Goal: Task Accomplishment & Management: Manage account settings

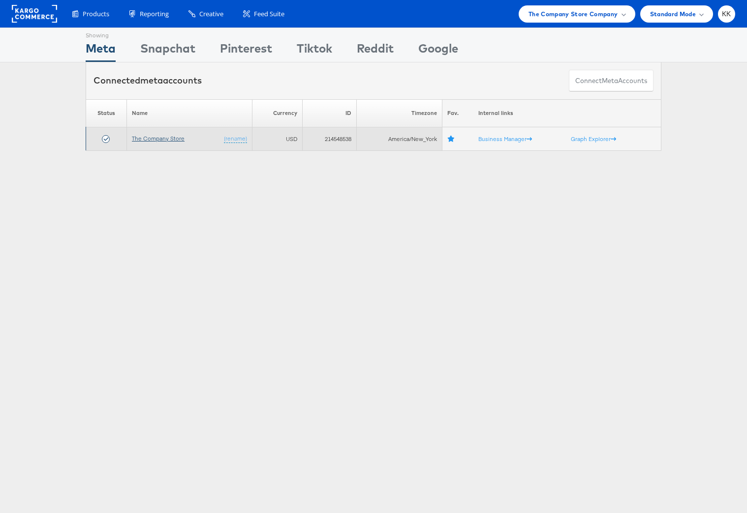
click at [170, 135] on link "The Company Store" at bounding box center [158, 138] width 53 height 7
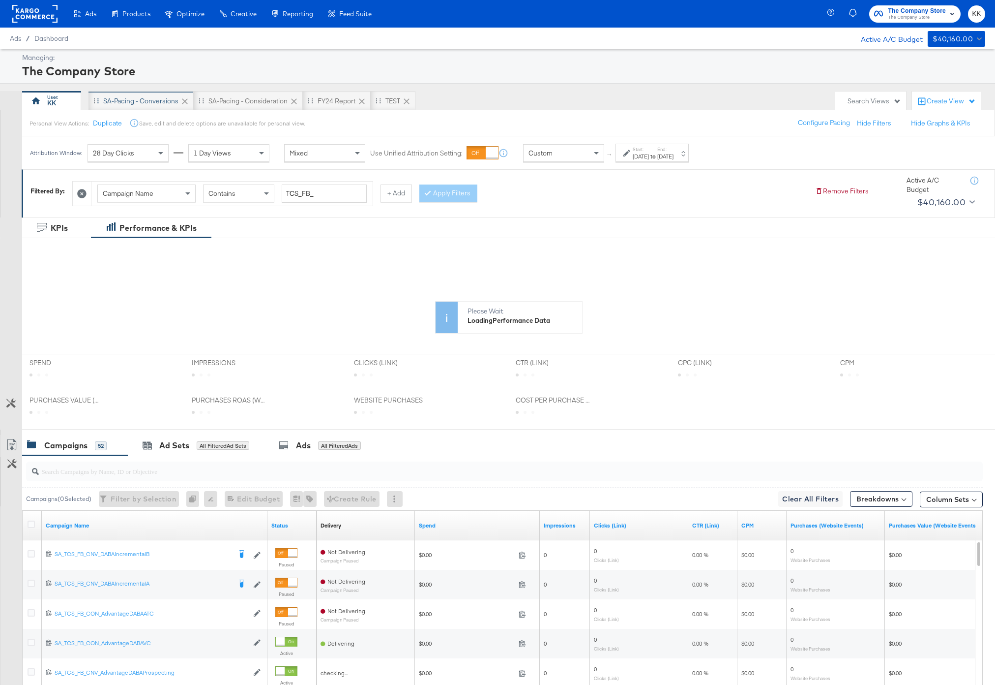
click at [125, 101] on div "SA-Pacing - Conversions" at bounding box center [140, 100] width 75 height 9
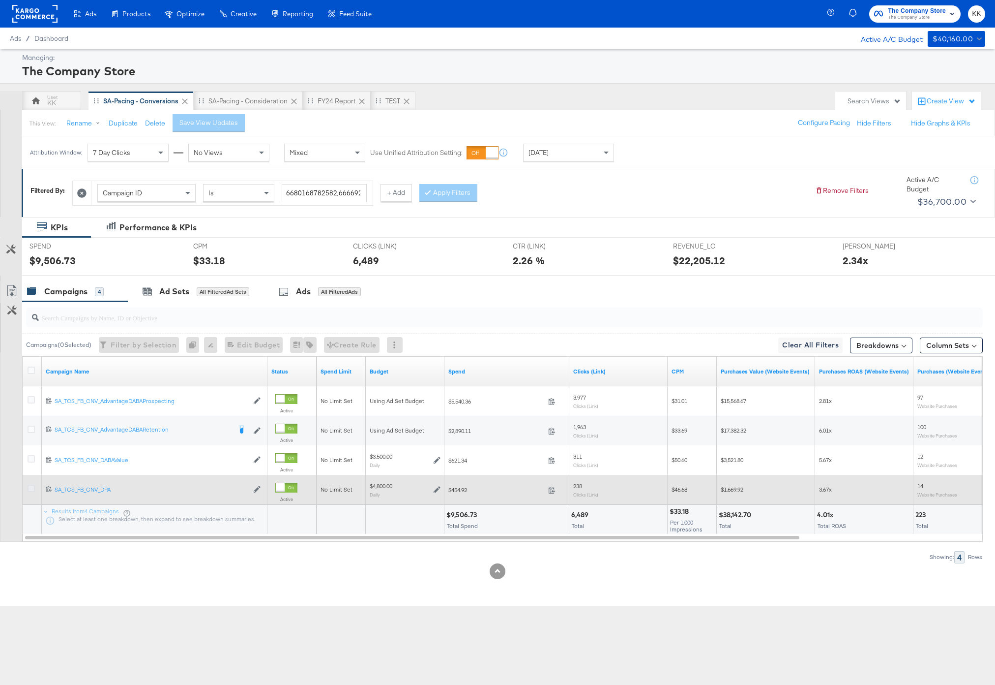
click at [33, 488] on icon at bounding box center [31, 487] width 7 height 7
click at [0, 0] on input "checkbox" at bounding box center [0, 0] width 0 height 0
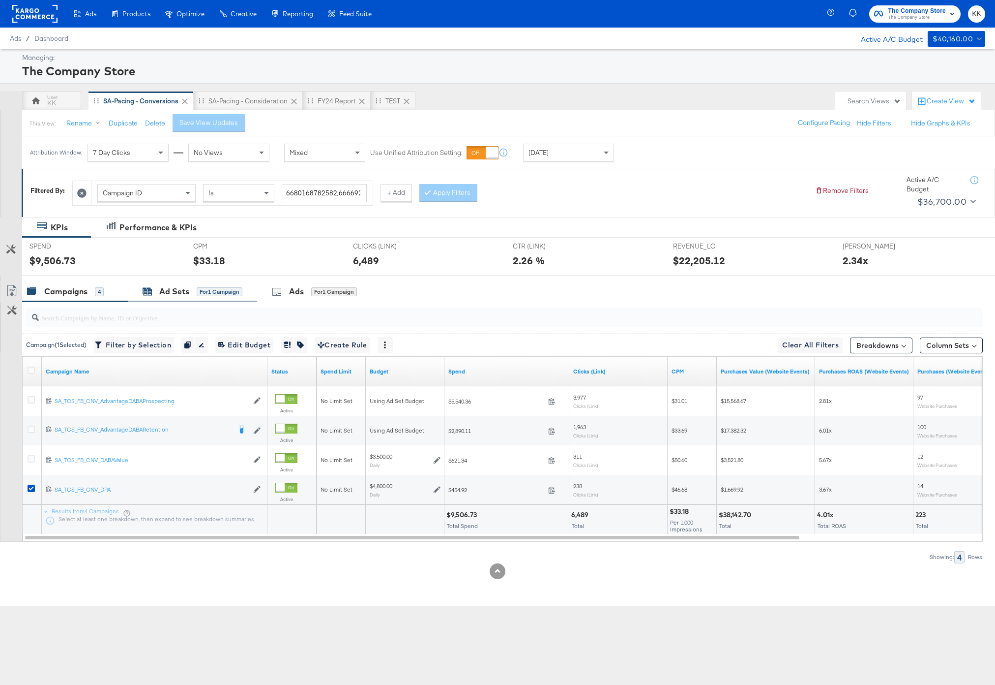
click at [167, 292] on div "Ad Sets" at bounding box center [174, 291] width 30 height 11
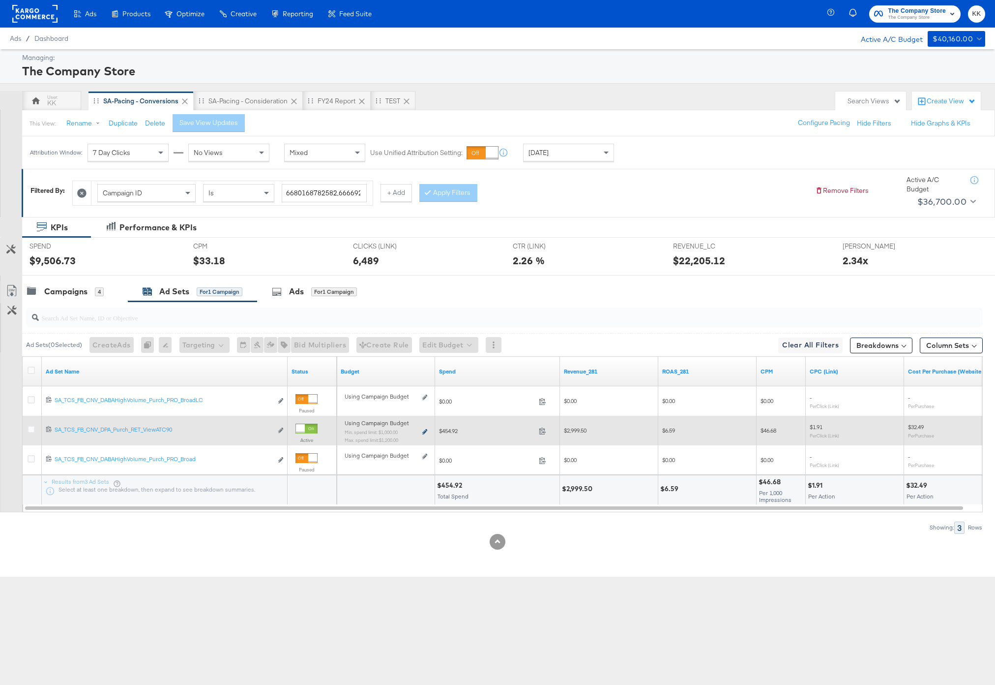
click at [425, 431] on icon at bounding box center [424, 431] width 5 height 5
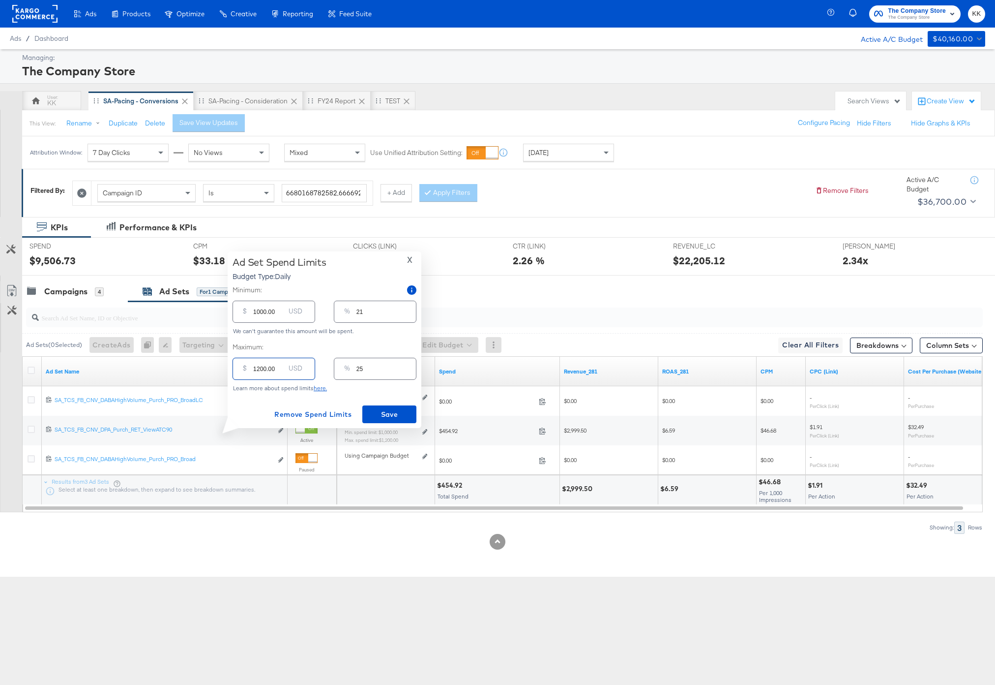
drag, startPoint x: 259, startPoint y: 369, endPoint x: 251, endPoint y: 369, distance: 8.4
click at [251, 369] on div "$ 1200.00 USD" at bounding box center [274, 369] width 83 height 22
type input "200.00"
type input "4"
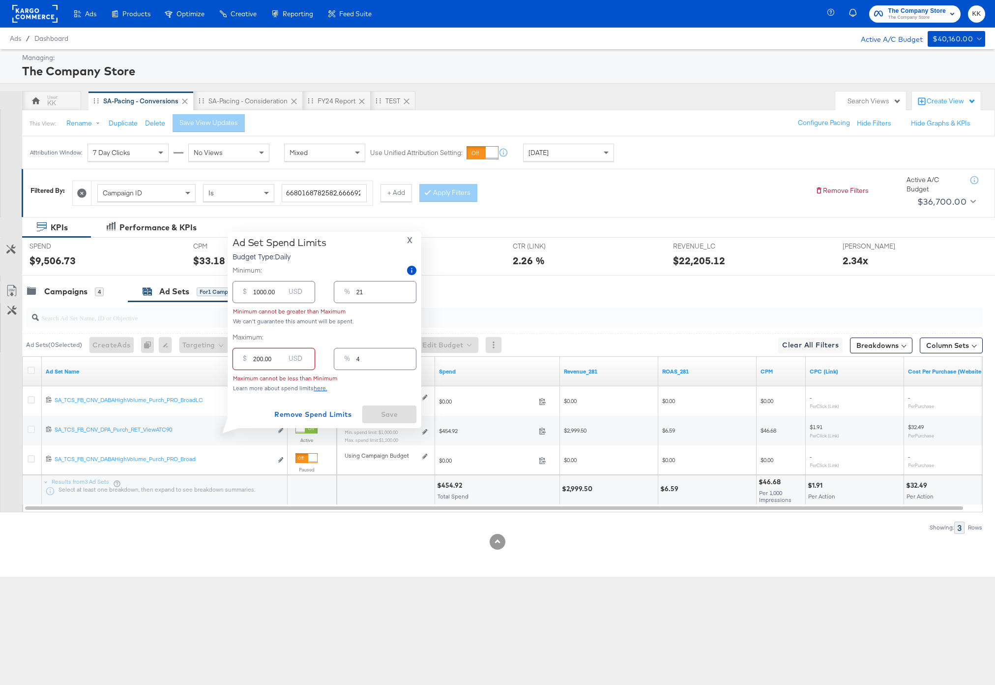
type input "2000.00"
type input "42"
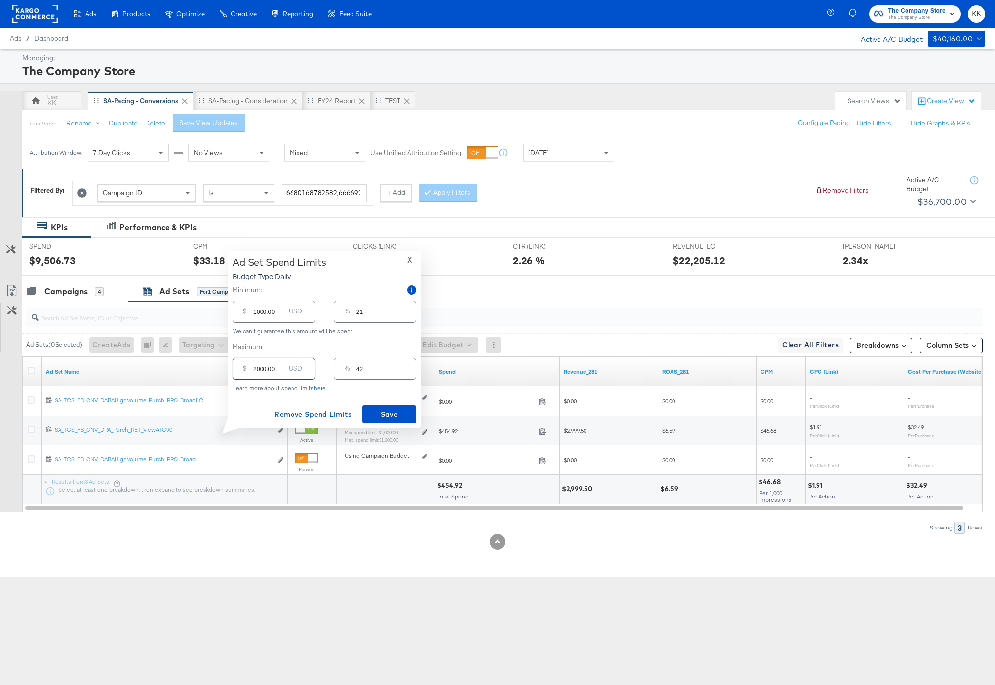
type input "2000.00"
drag, startPoint x: 257, startPoint y: 313, endPoint x: 262, endPoint y: 336, distance: 23.5
click at [257, 313] on input "1000.00" at bounding box center [268, 307] width 31 height 21
type input "000.00"
type input "0"
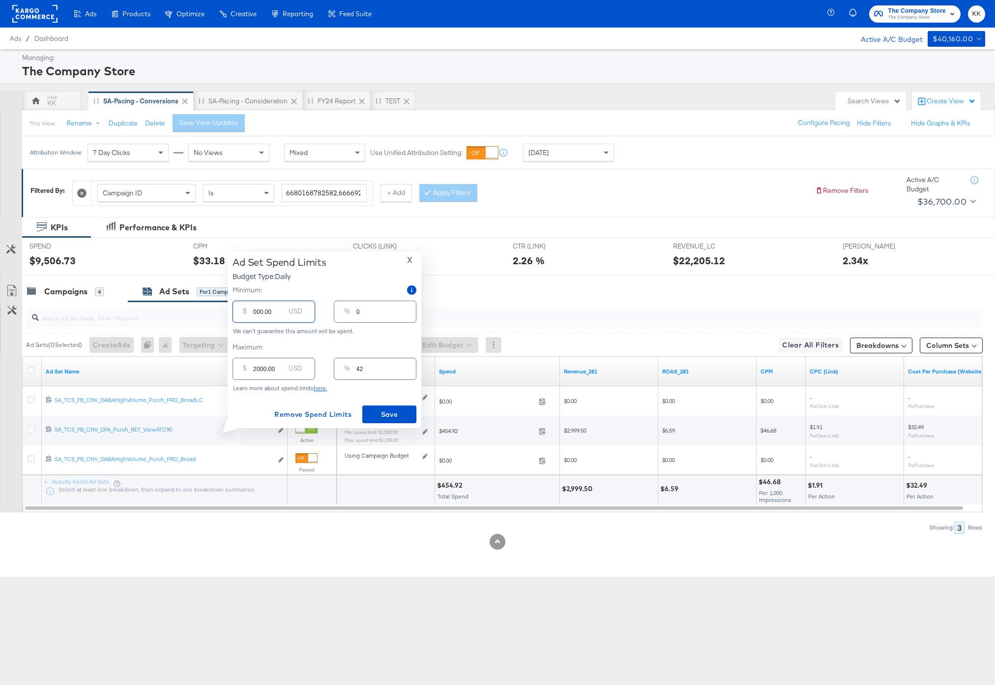
type input "8000.00"
type input "167"
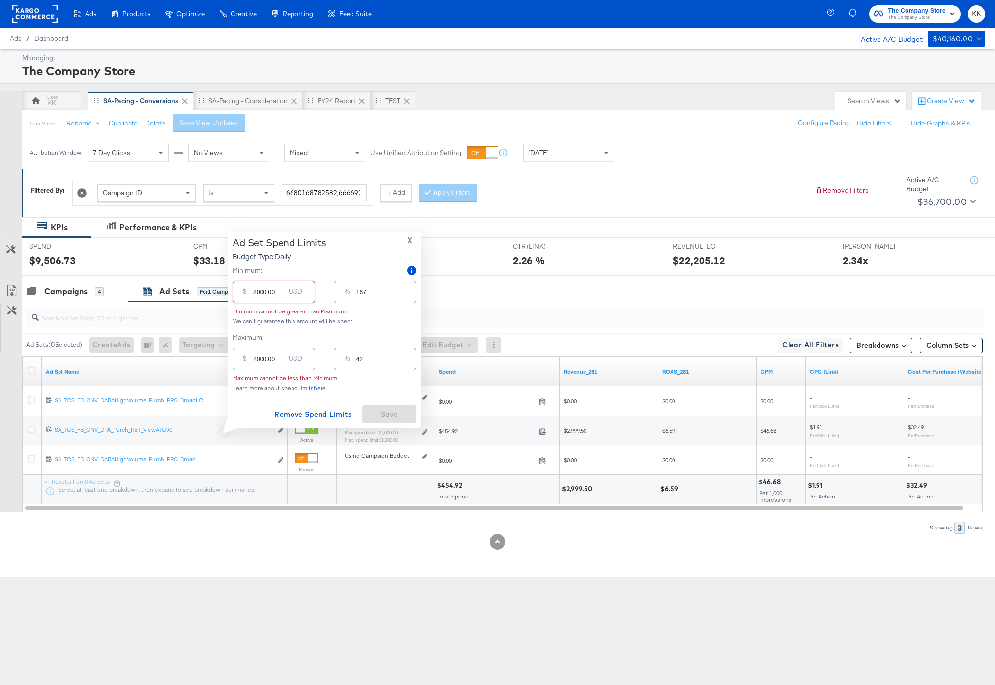
type input "000.00"
type input "0"
type input "1000.00"
type input "21"
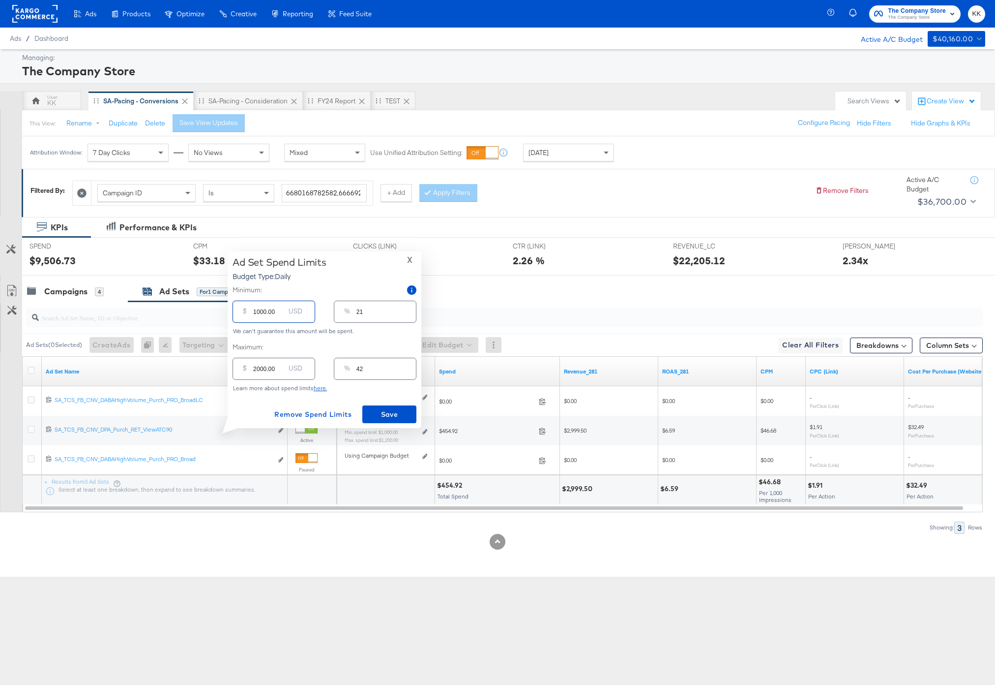
type input "18000.00"
type input "375"
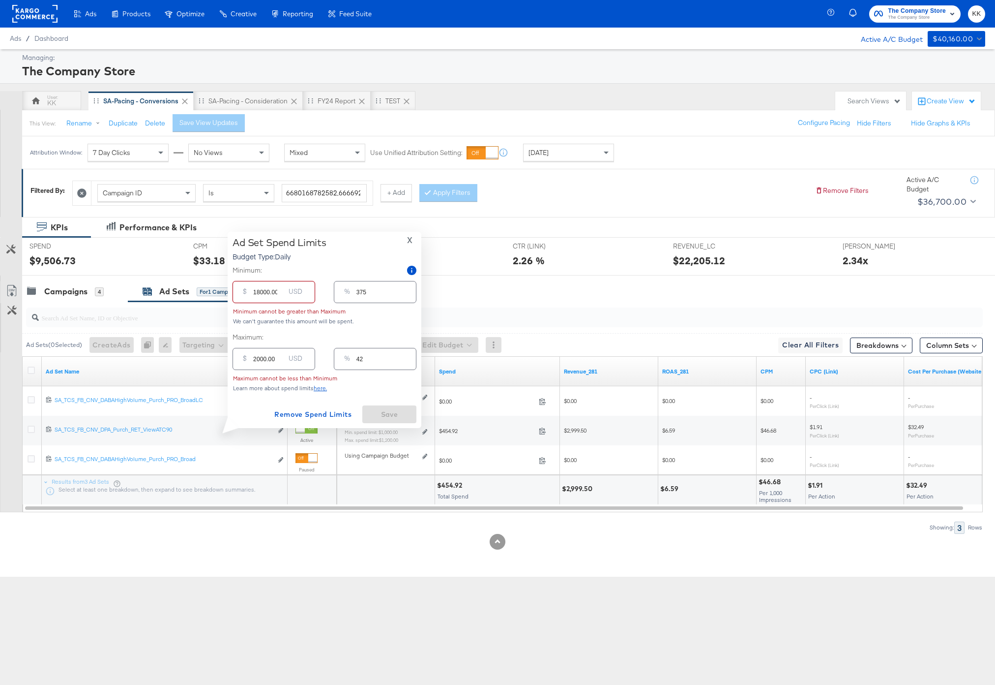
type input "1800.00"
type input "38"
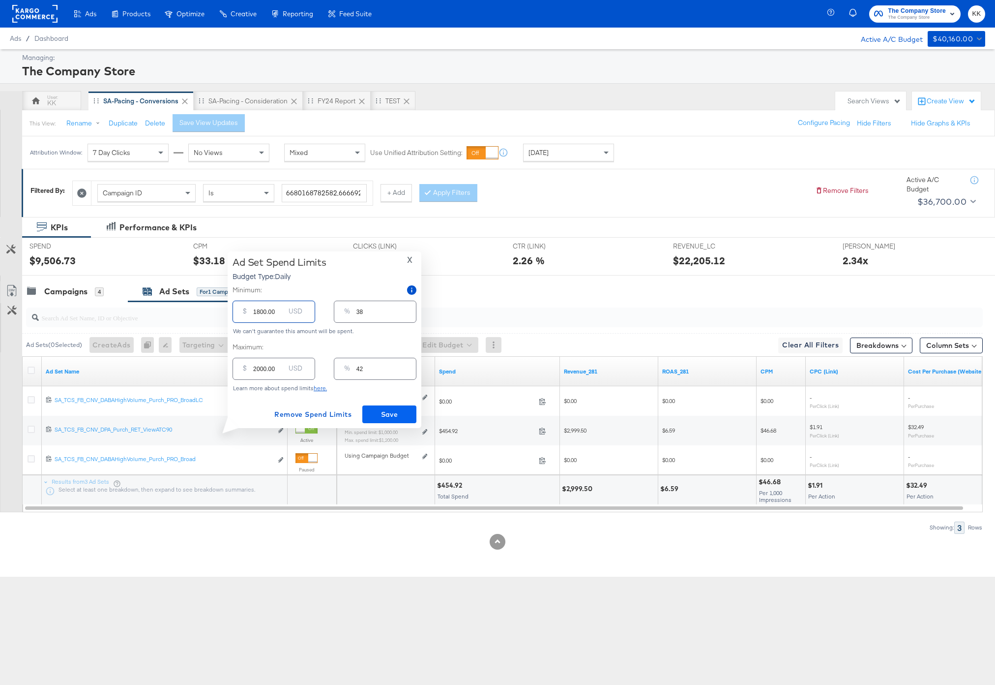
type input "1800.00"
click at [392, 410] on span "Save" at bounding box center [389, 414] width 46 height 12
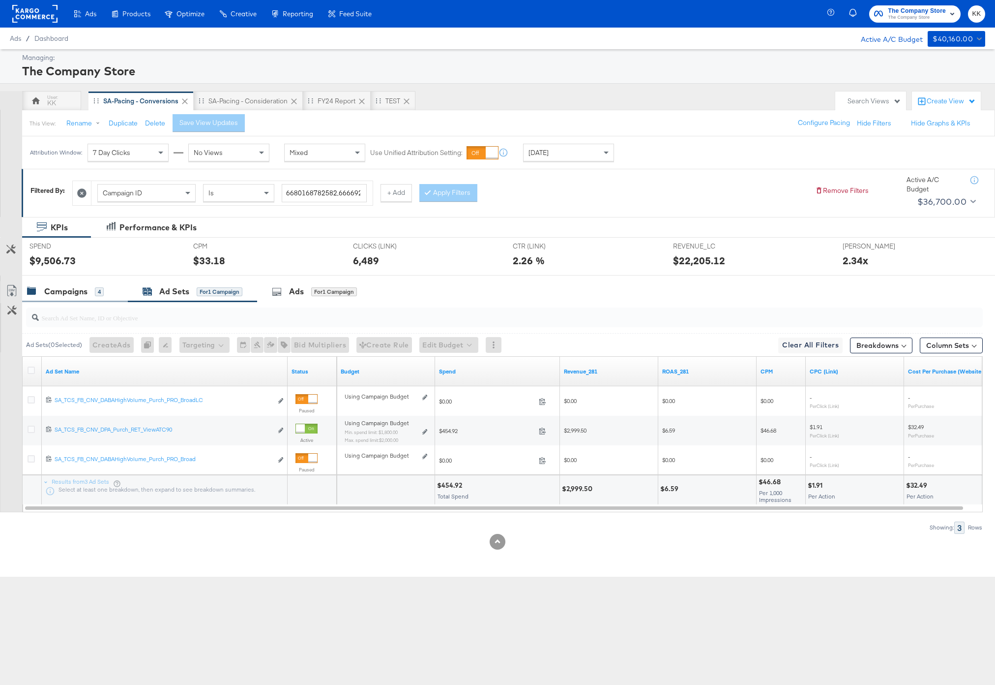
click at [60, 291] on div "Campaigns" at bounding box center [65, 291] width 43 height 11
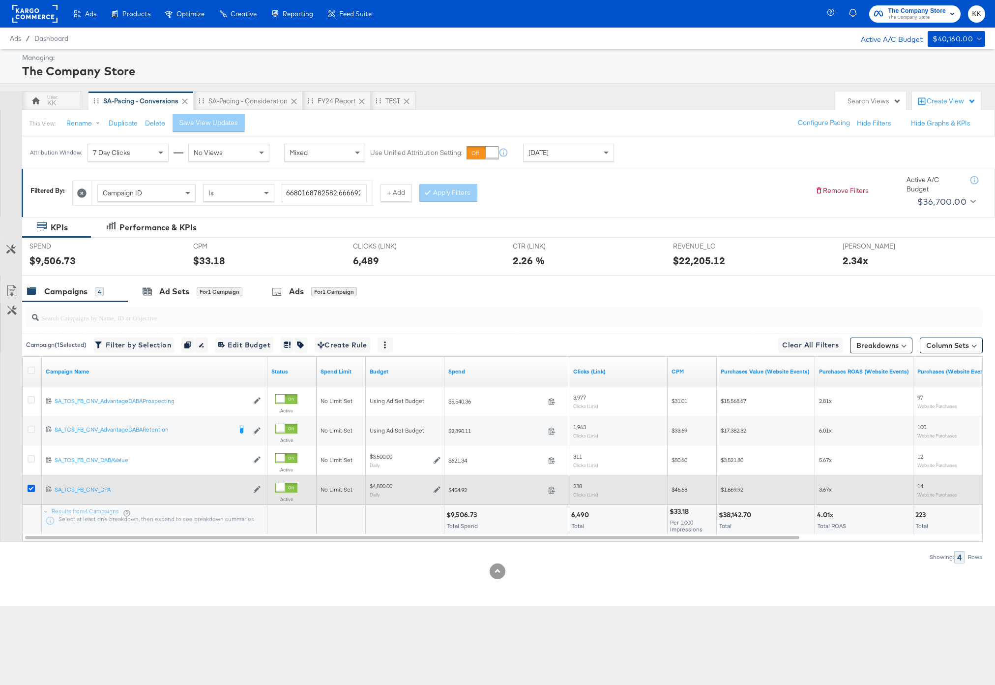
click at [32, 488] on icon at bounding box center [31, 487] width 7 height 7
click at [0, 0] on input "checkbox" at bounding box center [0, 0] width 0 height 0
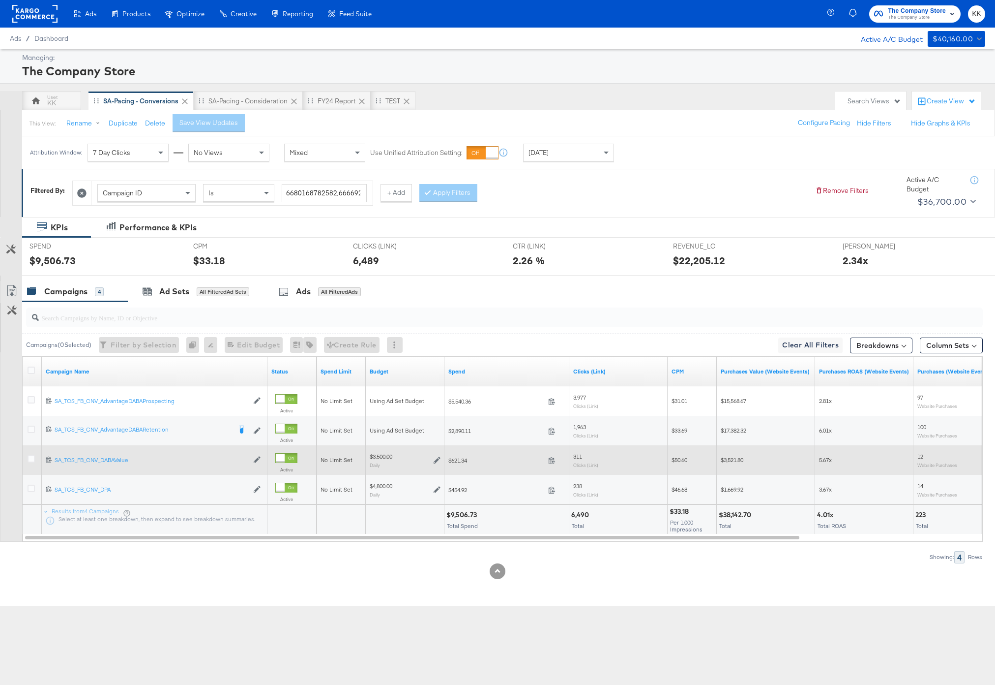
click at [32, 452] on div at bounding box center [33, 460] width 18 height 18
click at [32, 459] on icon at bounding box center [31, 458] width 7 height 7
click at [0, 0] on input "checkbox" at bounding box center [0, 0] width 0 height 0
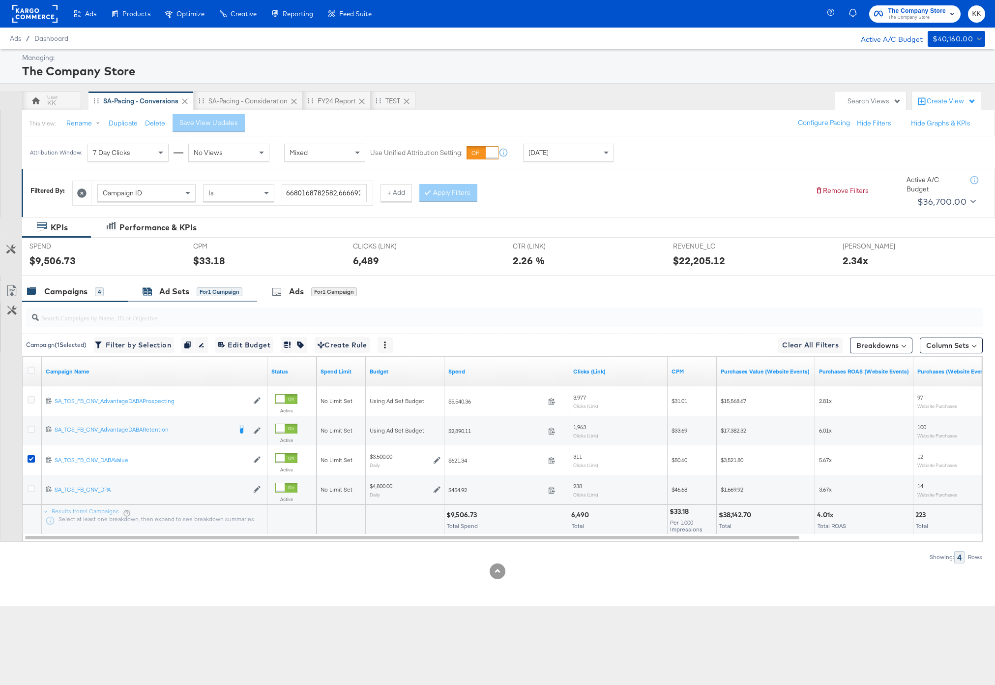
click at [185, 292] on div "Ad Sets" at bounding box center [174, 291] width 30 height 11
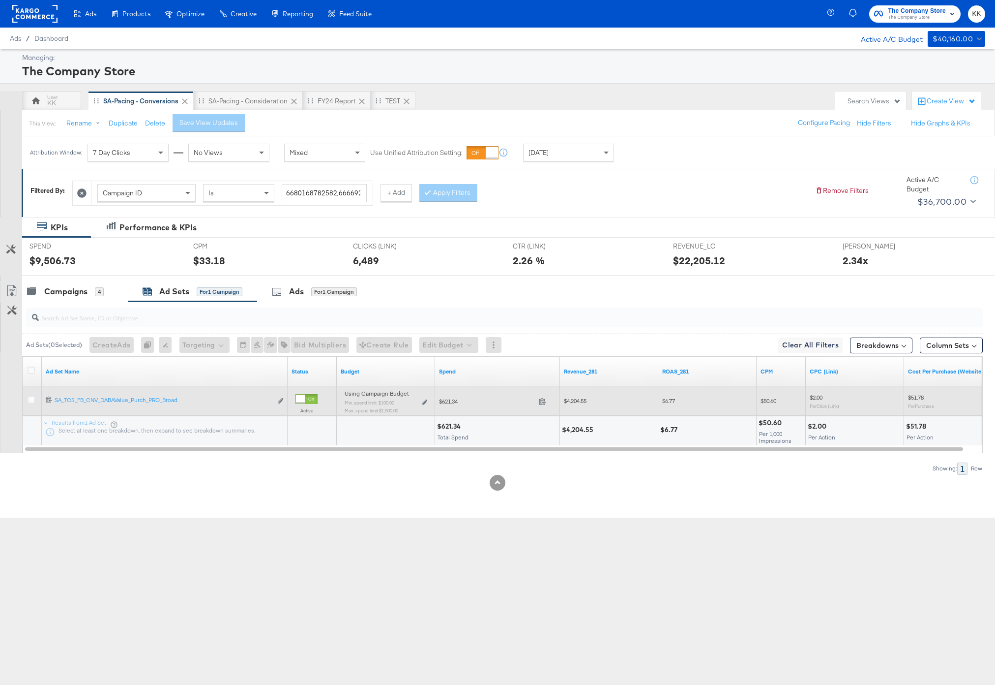
click at [427, 405] on div "Using Campaign Budget Min. spend limit: $100.00 Max. spend limit : $1,500.00 Ed…" at bounding box center [386, 405] width 83 height 23
click at [426, 401] on icon at bounding box center [424, 401] width 5 height 5
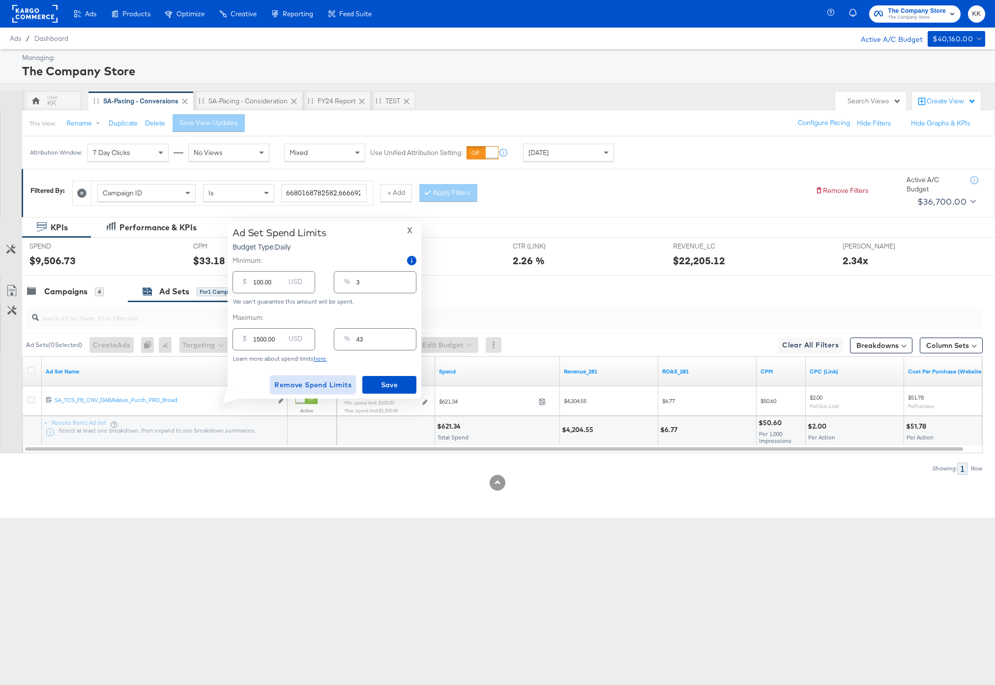
click at [313, 380] on span "Remove Spend Limits" at bounding box center [312, 385] width 77 height 12
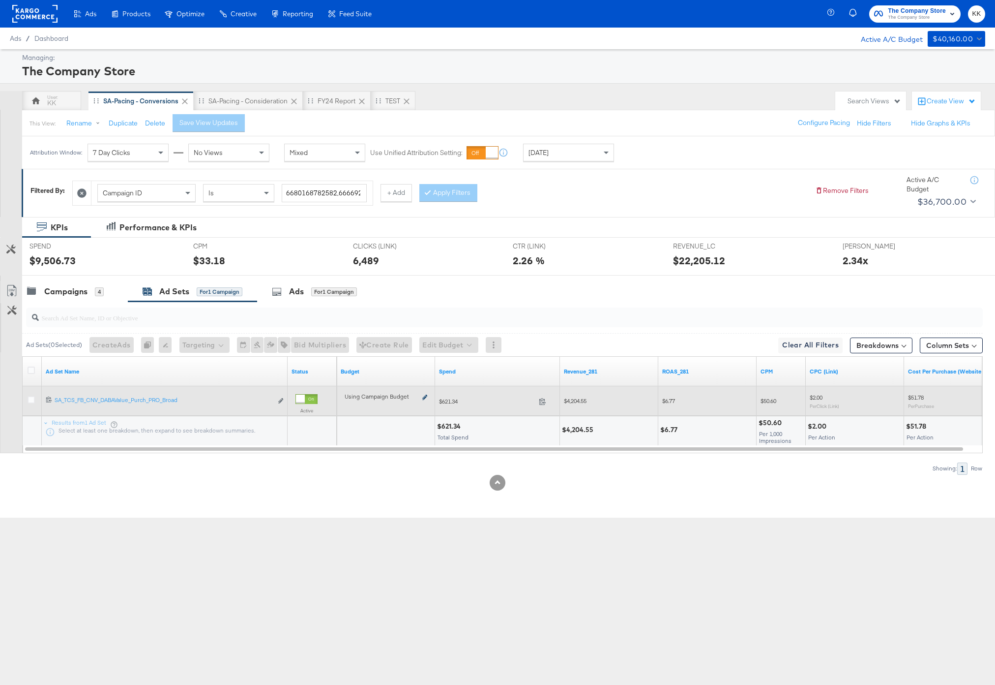
click at [423, 398] on icon at bounding box center [424, 396] width 5 height 5
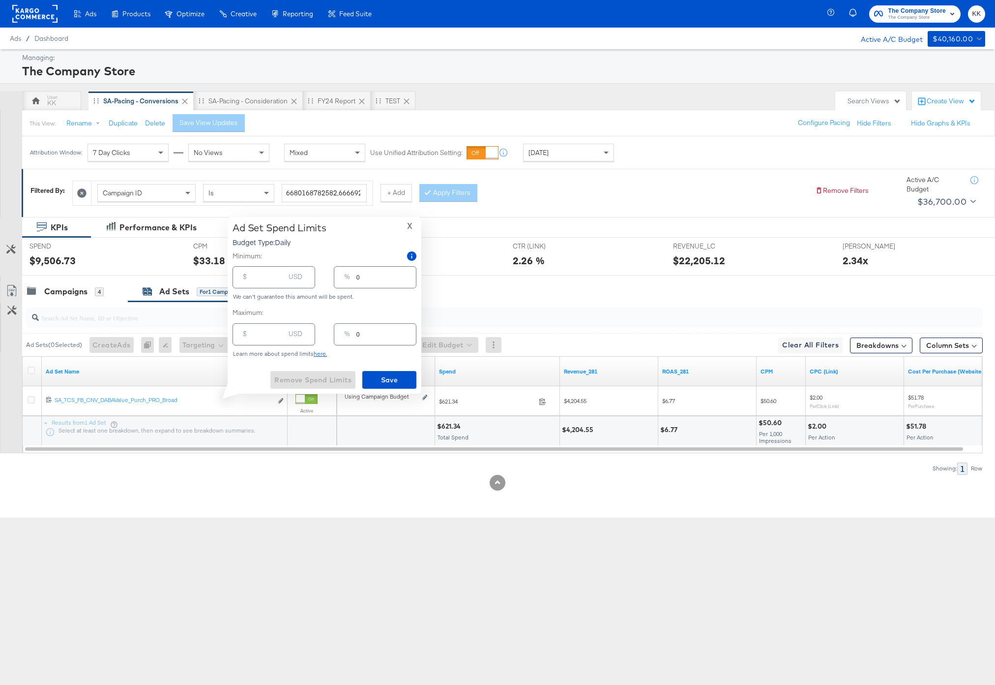
click at [255, 280] on input "number" at bounding box center [268, 273] width 31 height 21
type input "1"
type input "12"
type input "120"
type input "3"
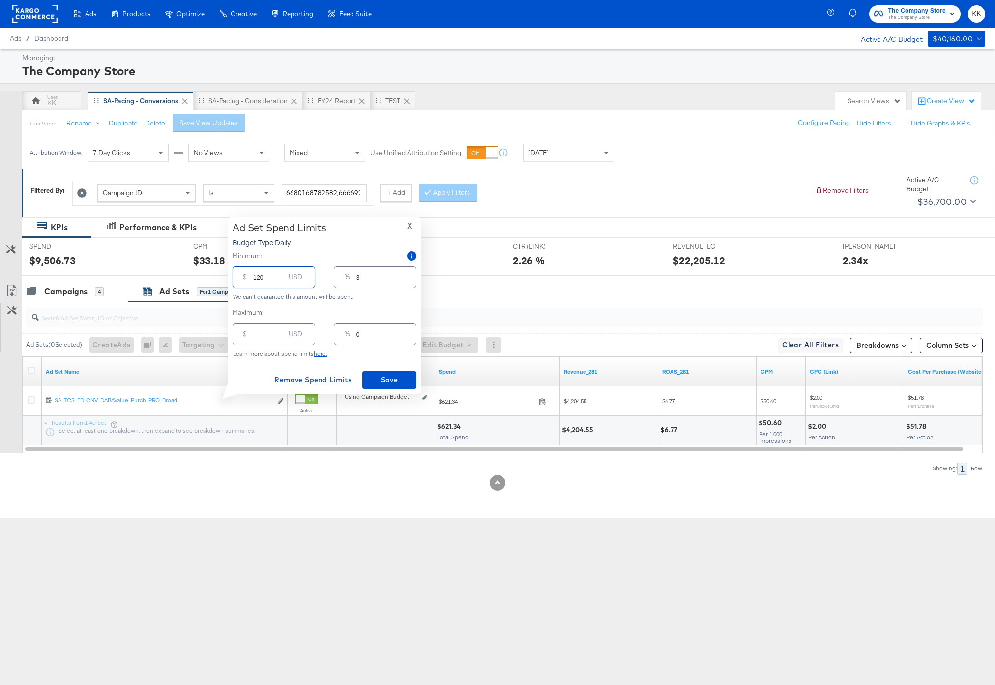
type input "1200"
type input "34"
type input "1200.00"
click at [384, 374] on span "Save" at bounding box center [389, 380] width 46 height 12
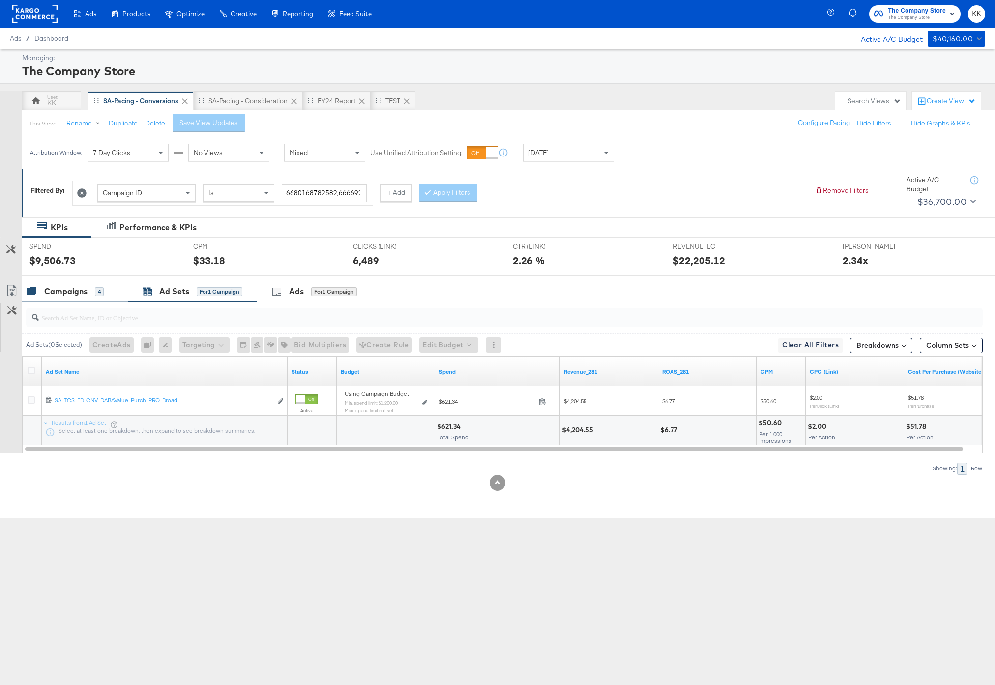
click at [60, 293] on div "Campaigns" at bounding box center [65, 291] width 43 height 11
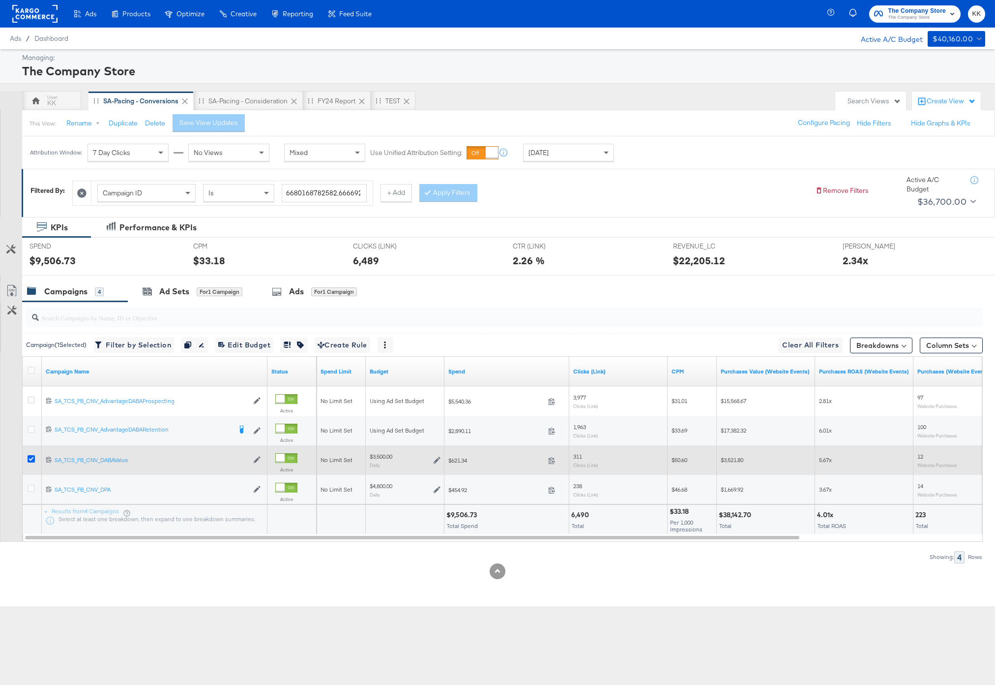
click at [29, 458] on icon at bounding box center [31, 458] width 7 height 7
click at [0, 0] on input "checkbox" at bounding box center [0, 0] width 0 height 0
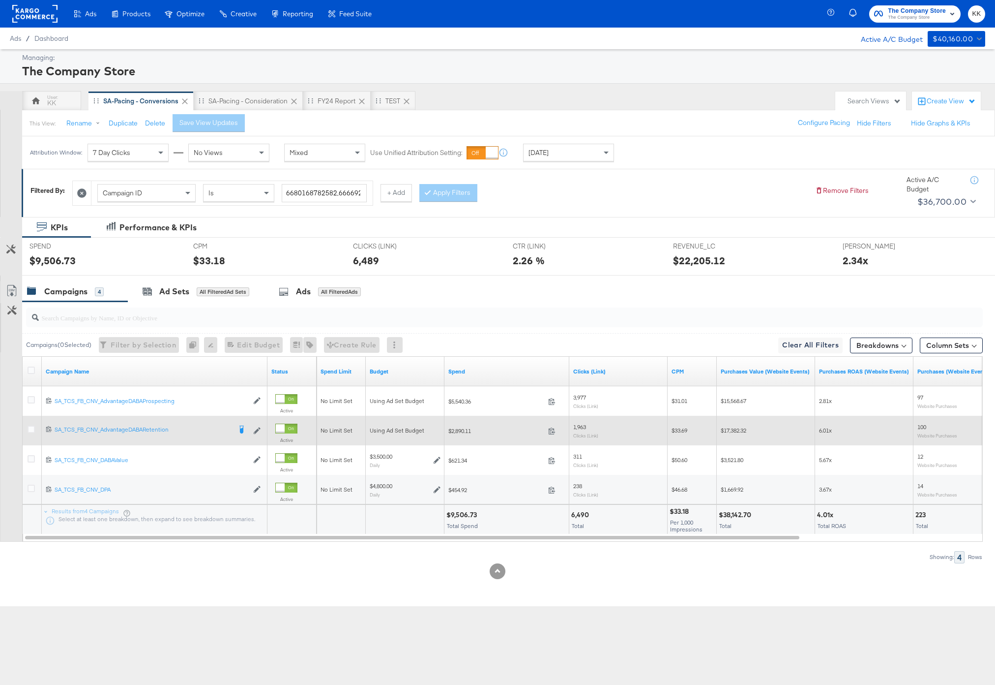
click at [25, 429] on div at bounding box center [33, 430] width 18 height 18
click at [27, 429] on div at bounding box center [33, 430] width 18 height 18
click at [29, 429] on icon at bounding box center [31, 428] width 7 height 7
click at [0, 0] on input "checkbox" at bounding box center [0, 0] width 0 height 0
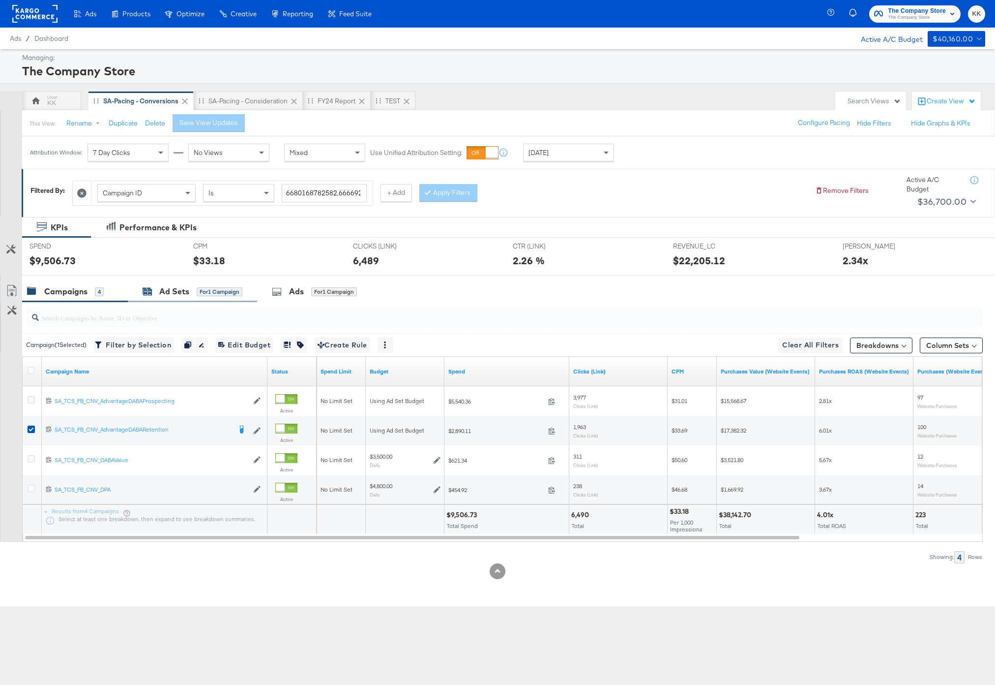
click at [200, 297] on div "Ad Sets for 1 Campaign" at bounding box center [193, 291] width 100 height 11
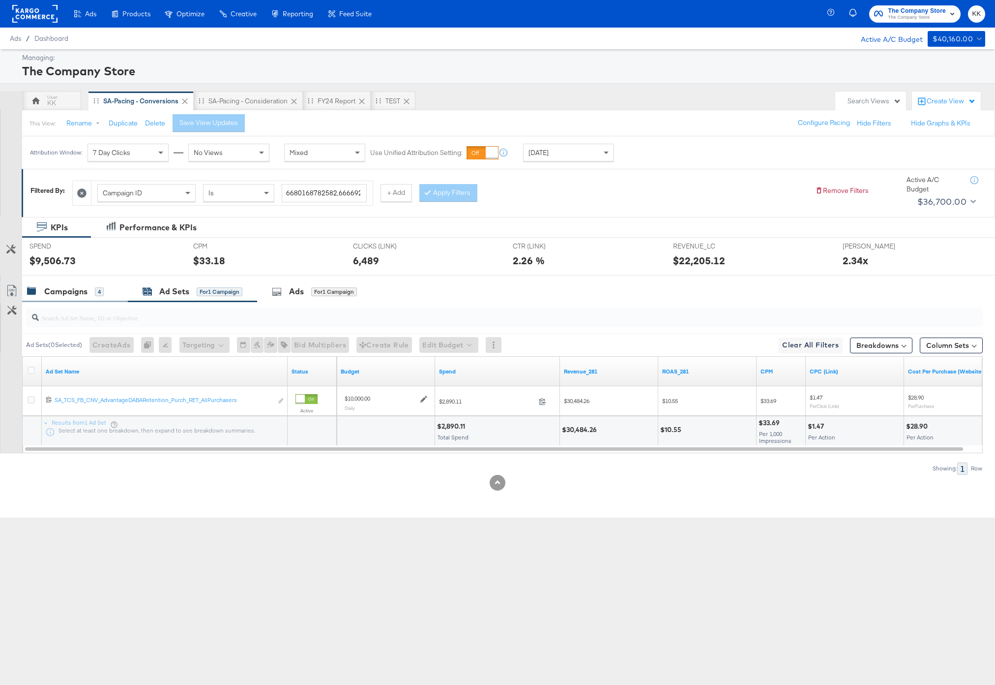
click at [81, 293] on div "Campaigns" at bounding box center [65, 291] width 43 height 11
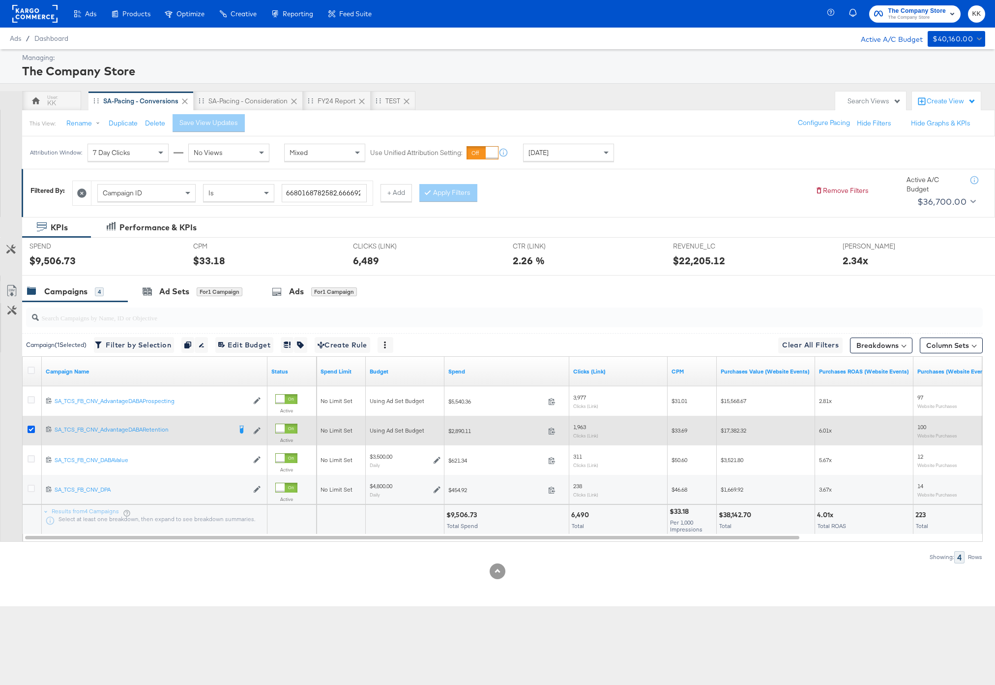
click at [31, 429] on icon at bounding box center [31, 428] width 7 height 7
click at [0, 0] on input "checkbox" at bounding box center [0, 0] width 0 height 0
